Goal: Task Accomplishment & Management: Complete application form

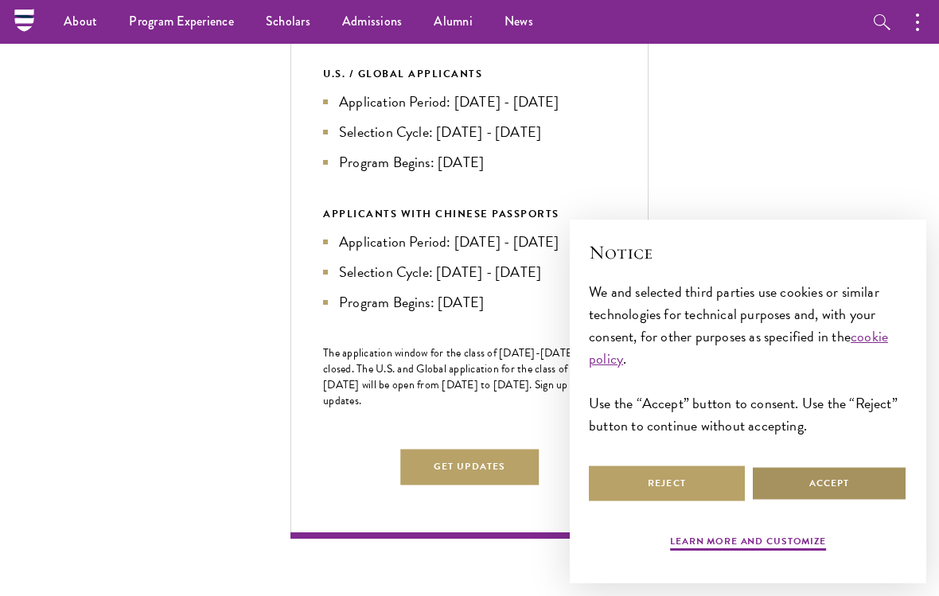
click at [834, 495] on button "Accept" at bounding box center [829, 484] width 156 height 36
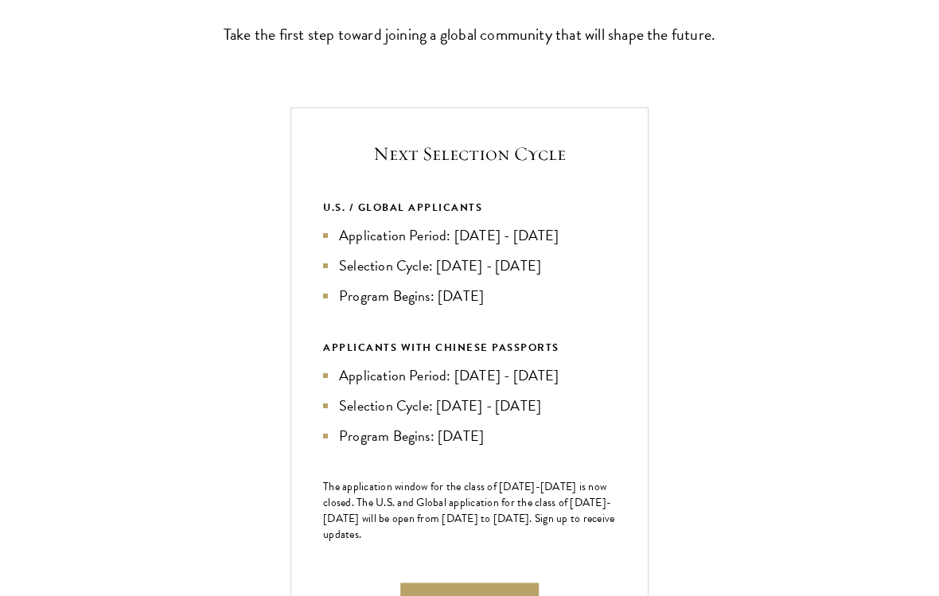
scroll to position [494, 0]
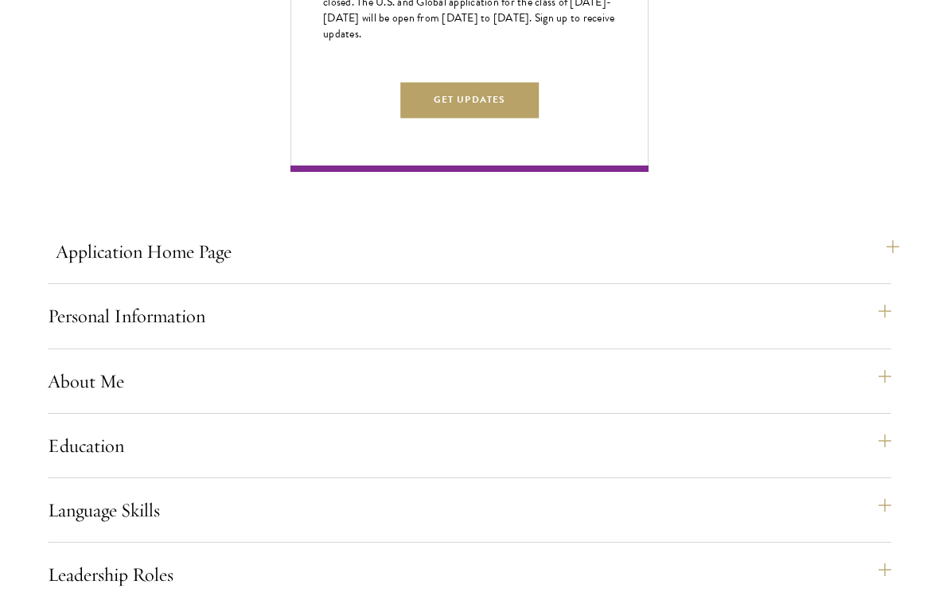
click at [718, 263] on button "Application Home Page" at bounding box center [478, 252] width 844 height 38
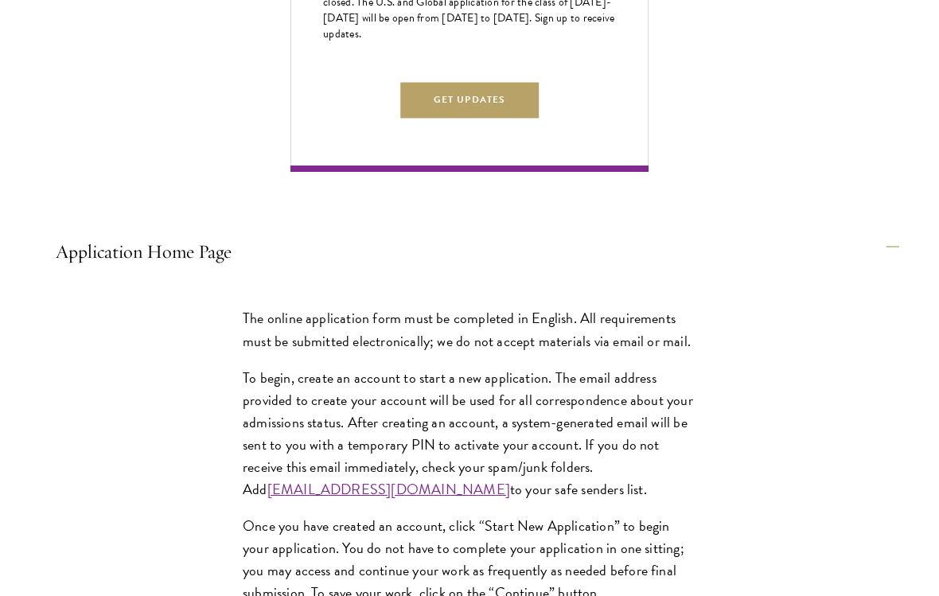
click at [734, 271] on button "Application Home Page" at bounding box center [478, 251] width 844 height 38
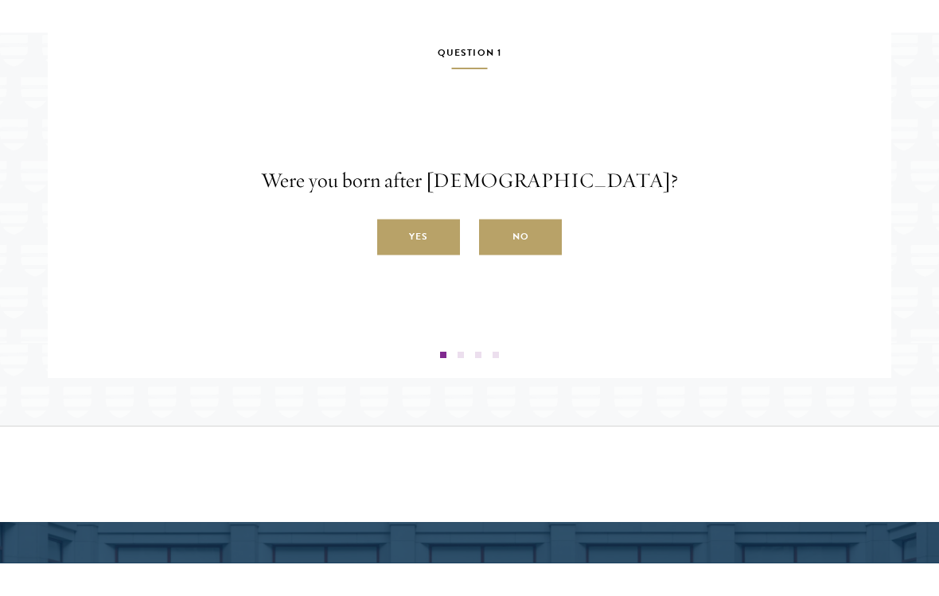
scroll to position [2415, 0]
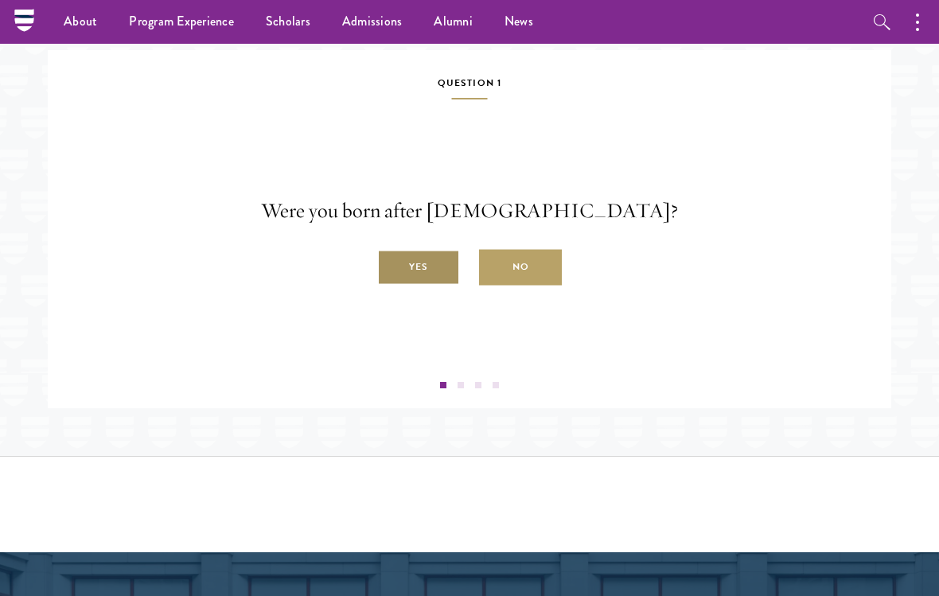
click at [455, 286] on label "Yes" at bounding box center [418, 268] width 83 height 36
click at [392, 266] on input "Yes" at bounding box center [384, 259] width 14 height 14
click at [414, 286] on label "Yes" at bounding box center [418, 268] width 83 height 36
click at [392, 266] on input "Yes" at bounding box center [384, 259] width 14 height 14
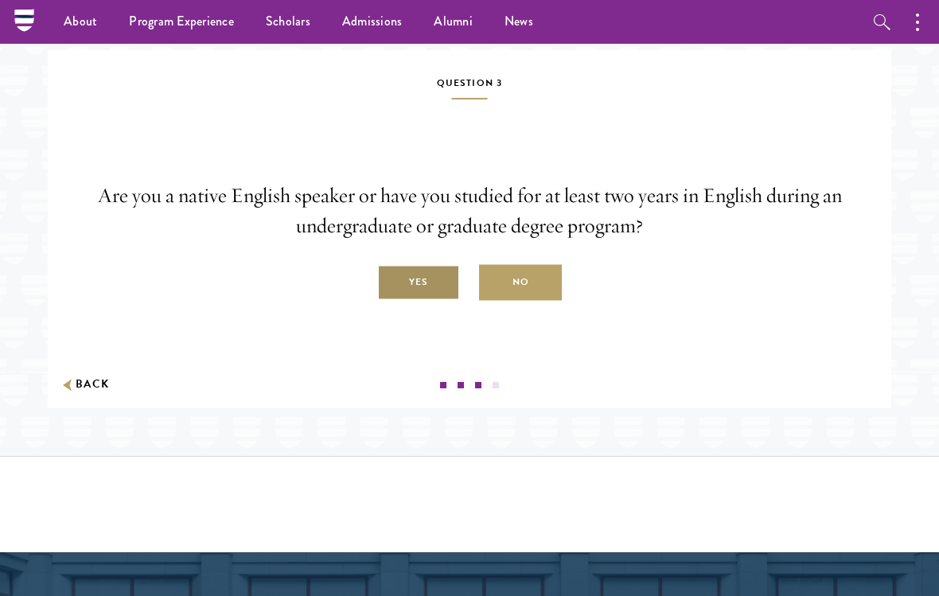
click at [427, 290] on label "Yes" at bounding box center [418, 283] width 83 height 36
click at [392, 281] on input "Yes" at bounding box center [384, 274] width 14 height 14
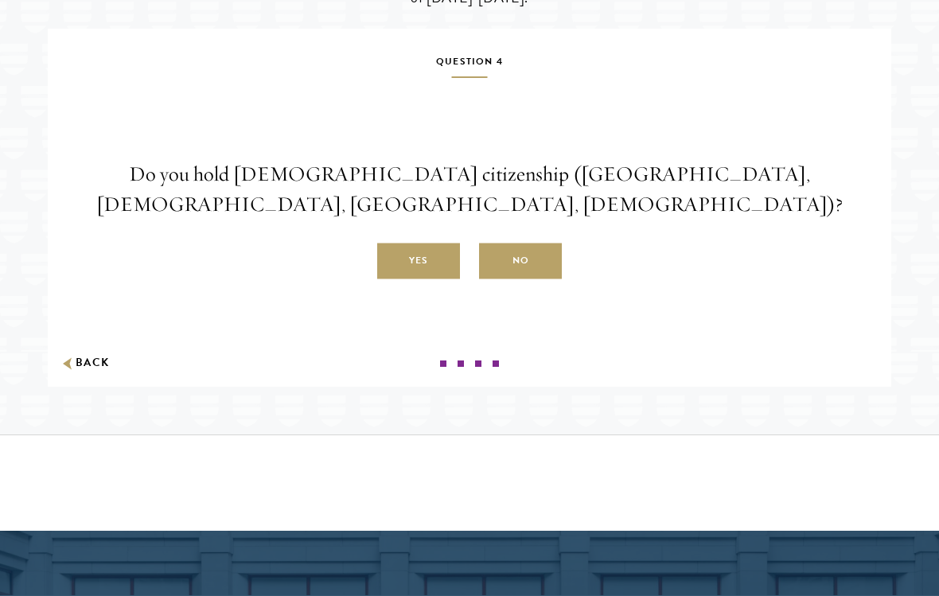
scroll to position [2501, 0]
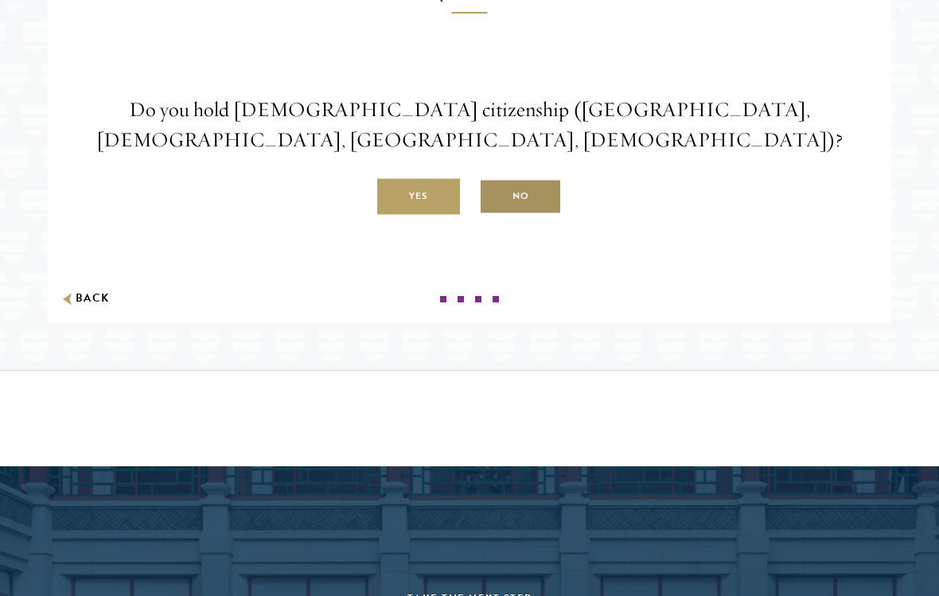
click at [532, 200] on label "No" at bounding box center [520, 197] width 83 height 36
click at [493, 195] on input "No" at bounding box center [486, 188] width 14 height 14
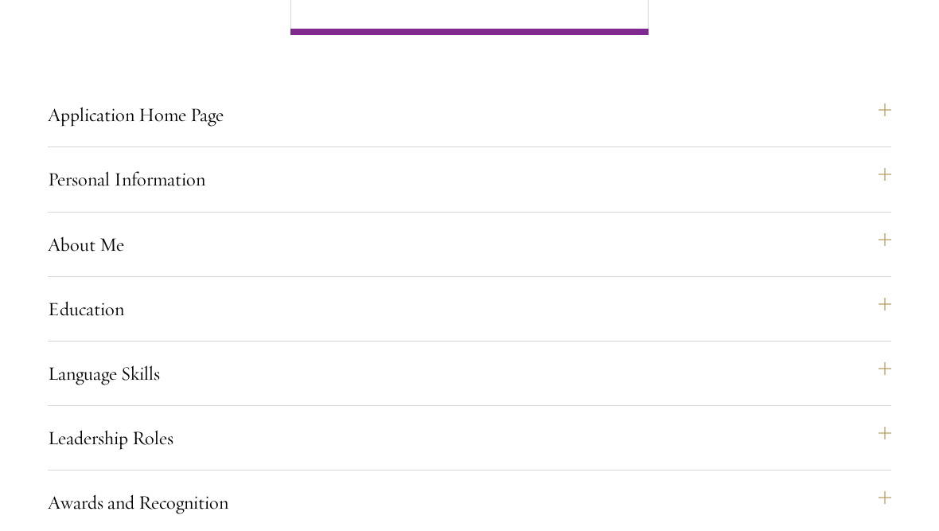
scroll to position [1143, 0]
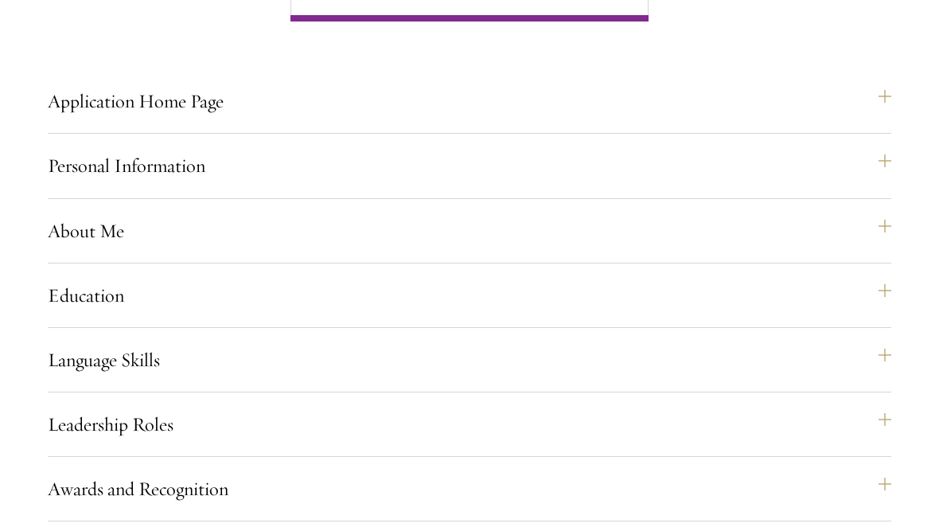
click at [809, 118] on button "Application Home Page" at bounding box center [478, 102] width 844 height 38
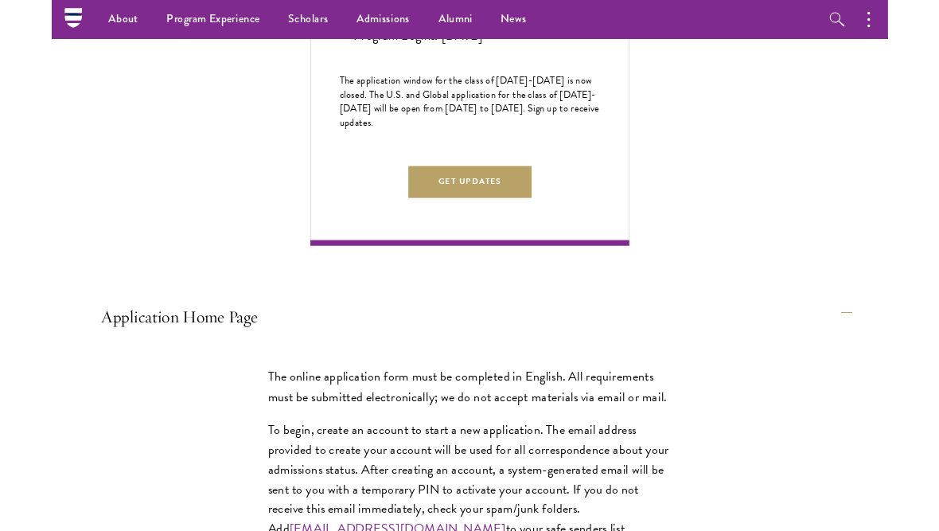
scroll to position [955, 0]
